Goal: Task Accomplishment & Management: Manage account settings

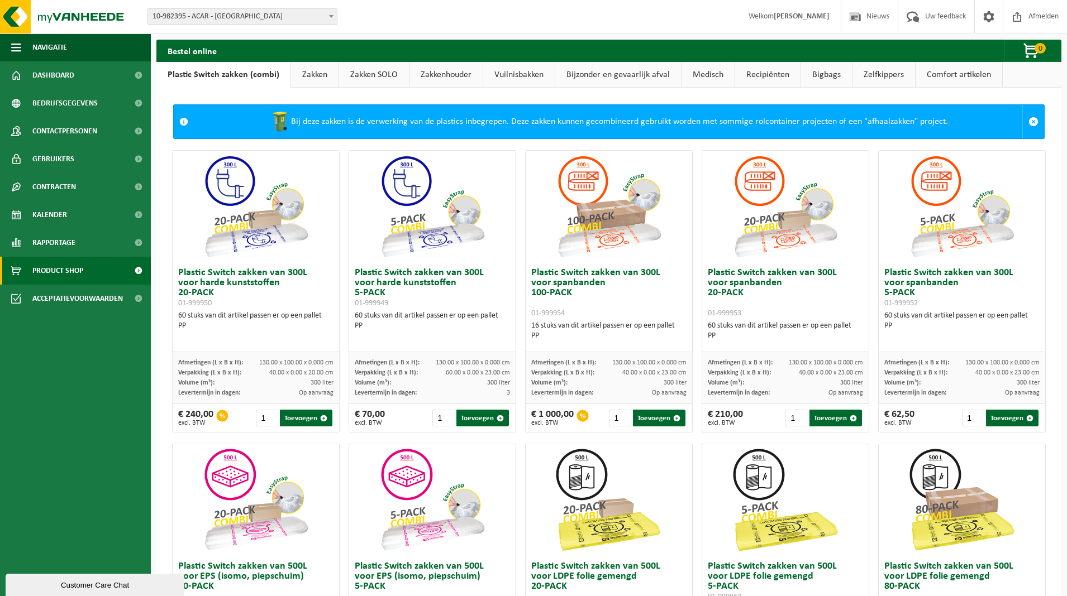
click at [374, 75] on link "Zakken SOLO" at bounding box center [374, 75] width 70 height 26
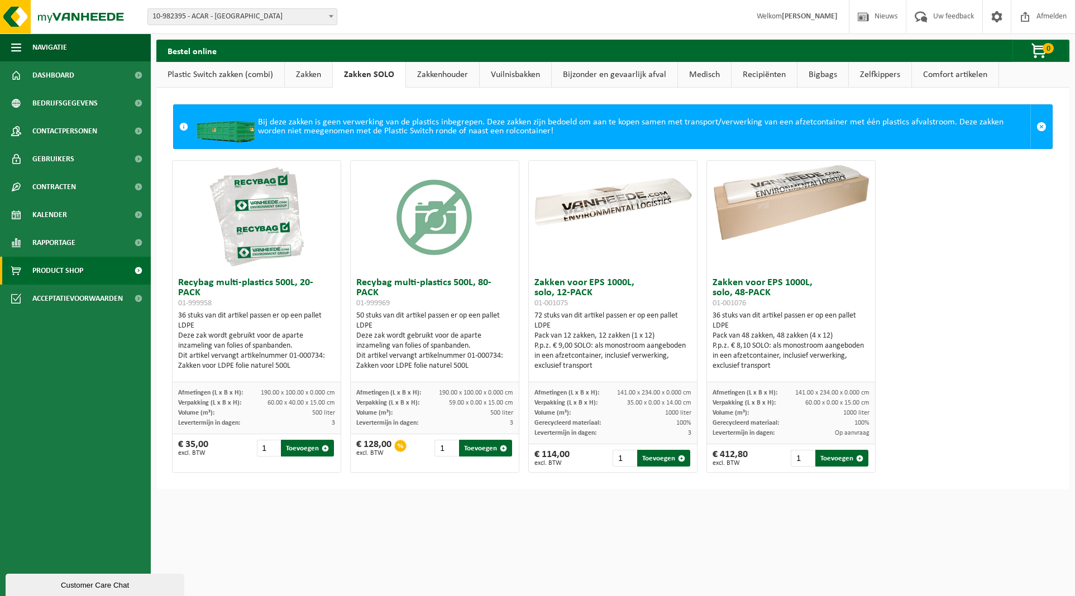
click at [203, 75] on link "Plastic Switch zakken (combi)" at bounding box center [220, 75] width 128 height 26
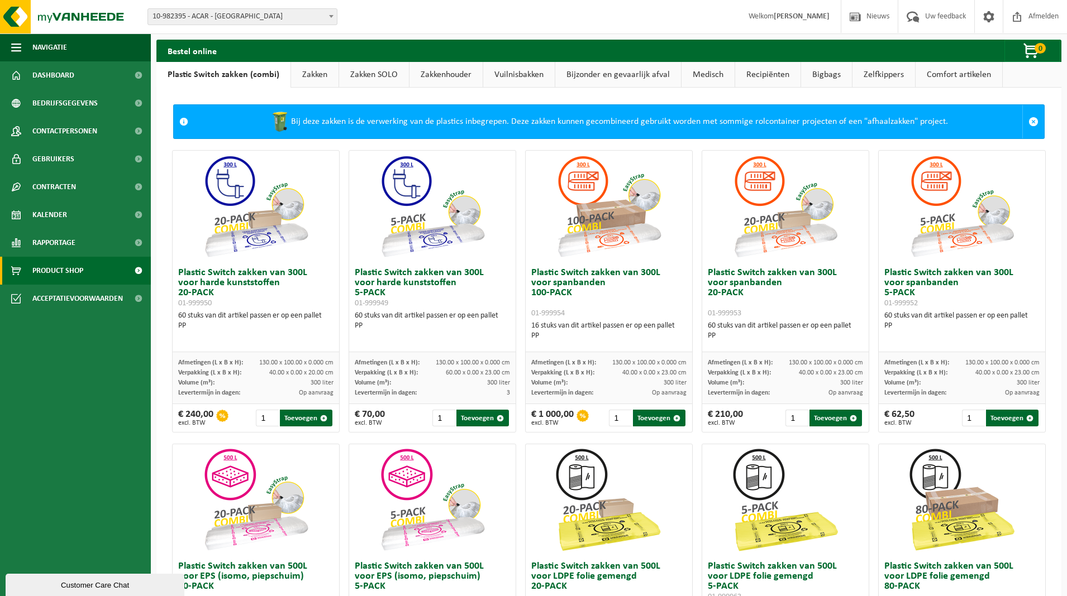
click at [183, 120] on span at bounding box center [183, 121] width 9 height 9
click at [79, 74] on link "Dashboard" at bounding box center [75, 75] width 151 height 28
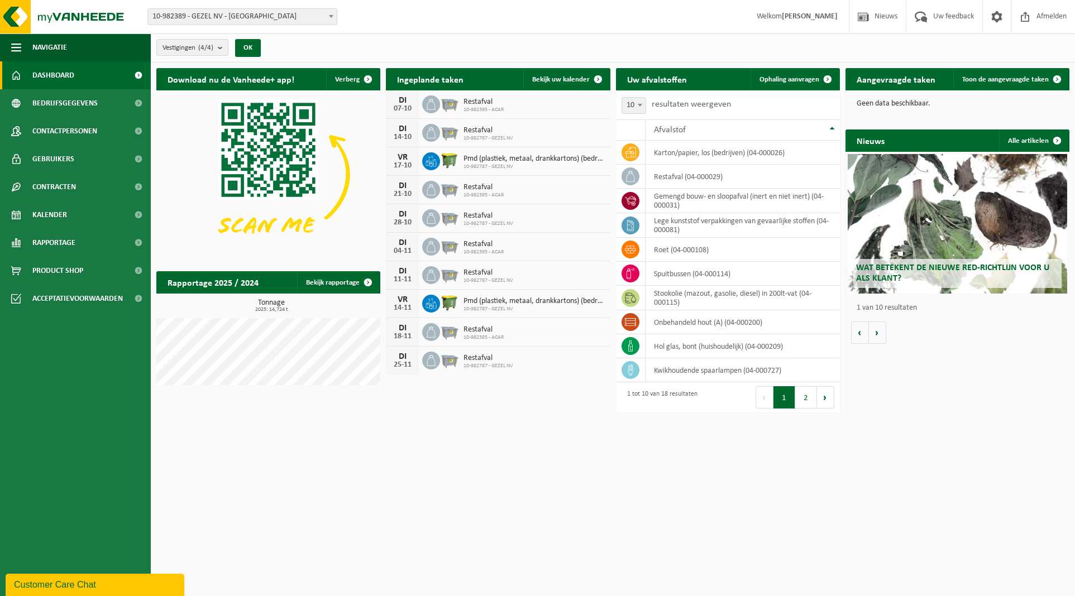
click at [232, 21] on span "10-982389 - GEZEL NV - [GEOGRAPHIC_DATA]" at bounding box center [242, 17] width 189 height 16
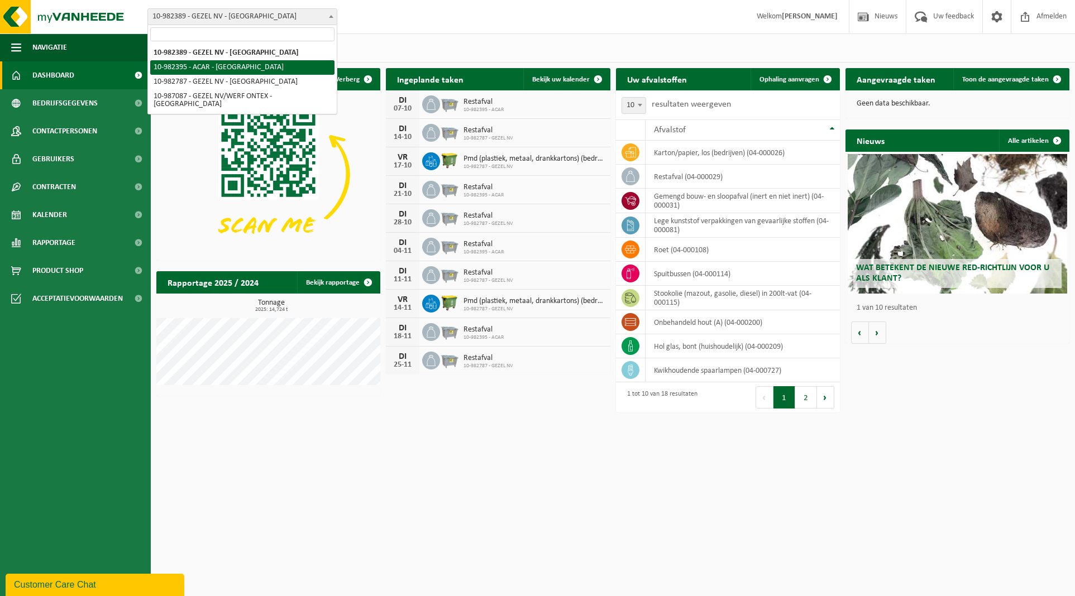
select select "162558"
